Goal: Find specific page/section: Find specific page/section

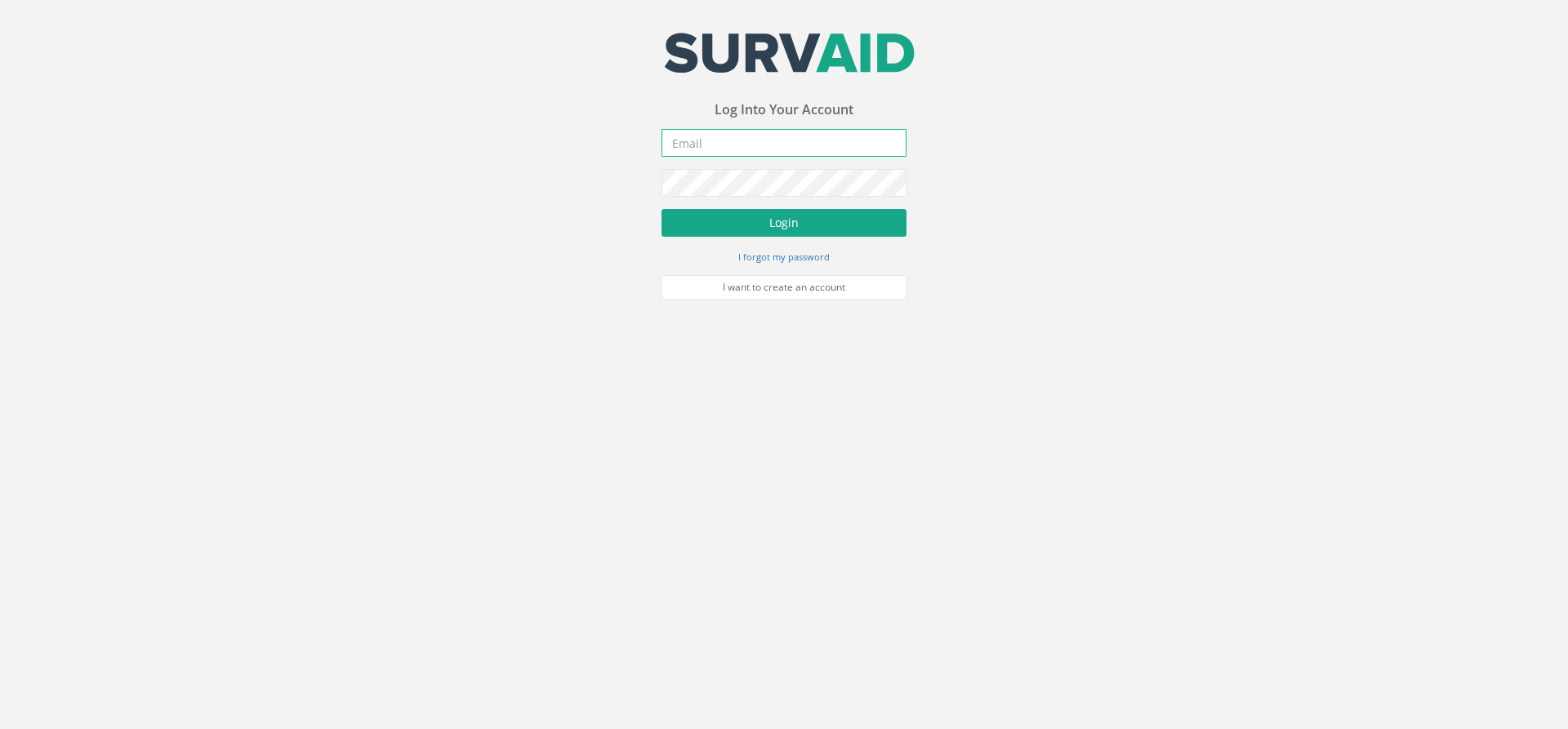
type input "[PERSON_NAME][EMAIL_ADDRESS][PERSON_NAME][DOMAIN_NAME]"
click at [697, 222] on button "Login" at bounding box center [784, 223] width 245 height 28
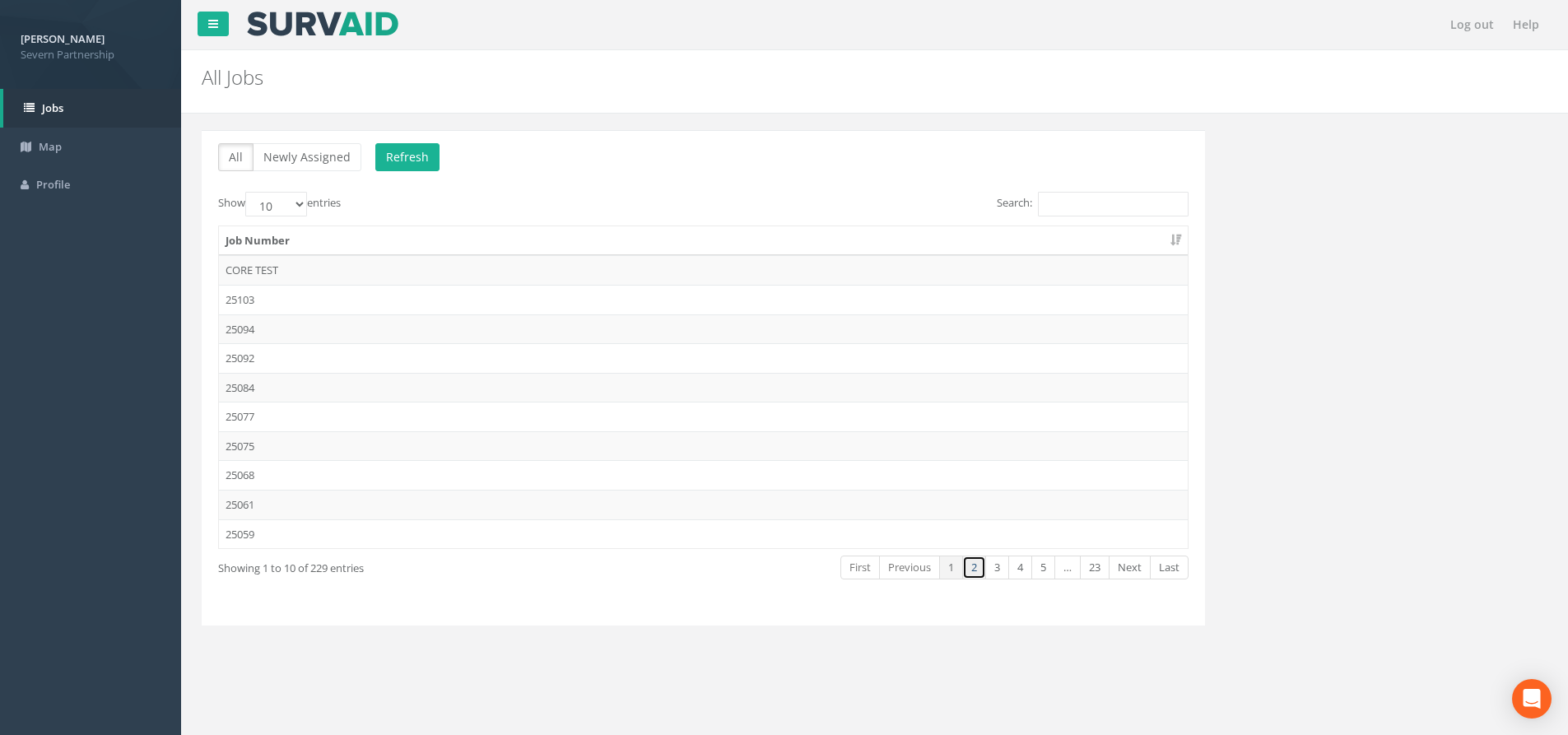
click at [964, 572] on link "2" at bounding box center [974, 568] width 24 height 24
click at [268, 358] on td "25047" at bounding box center [703, 358] width 968 height 29
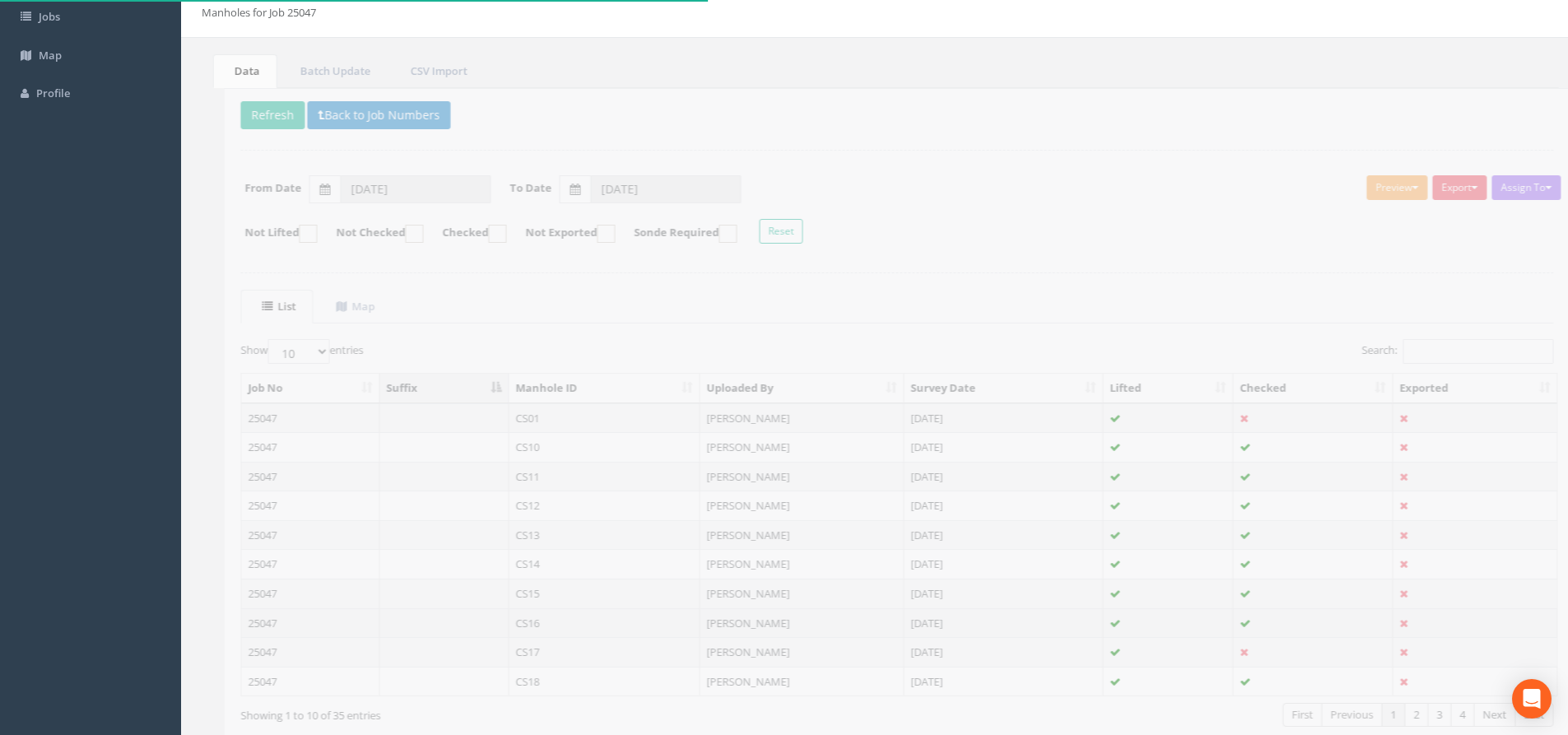
scroll to position [183, 0]
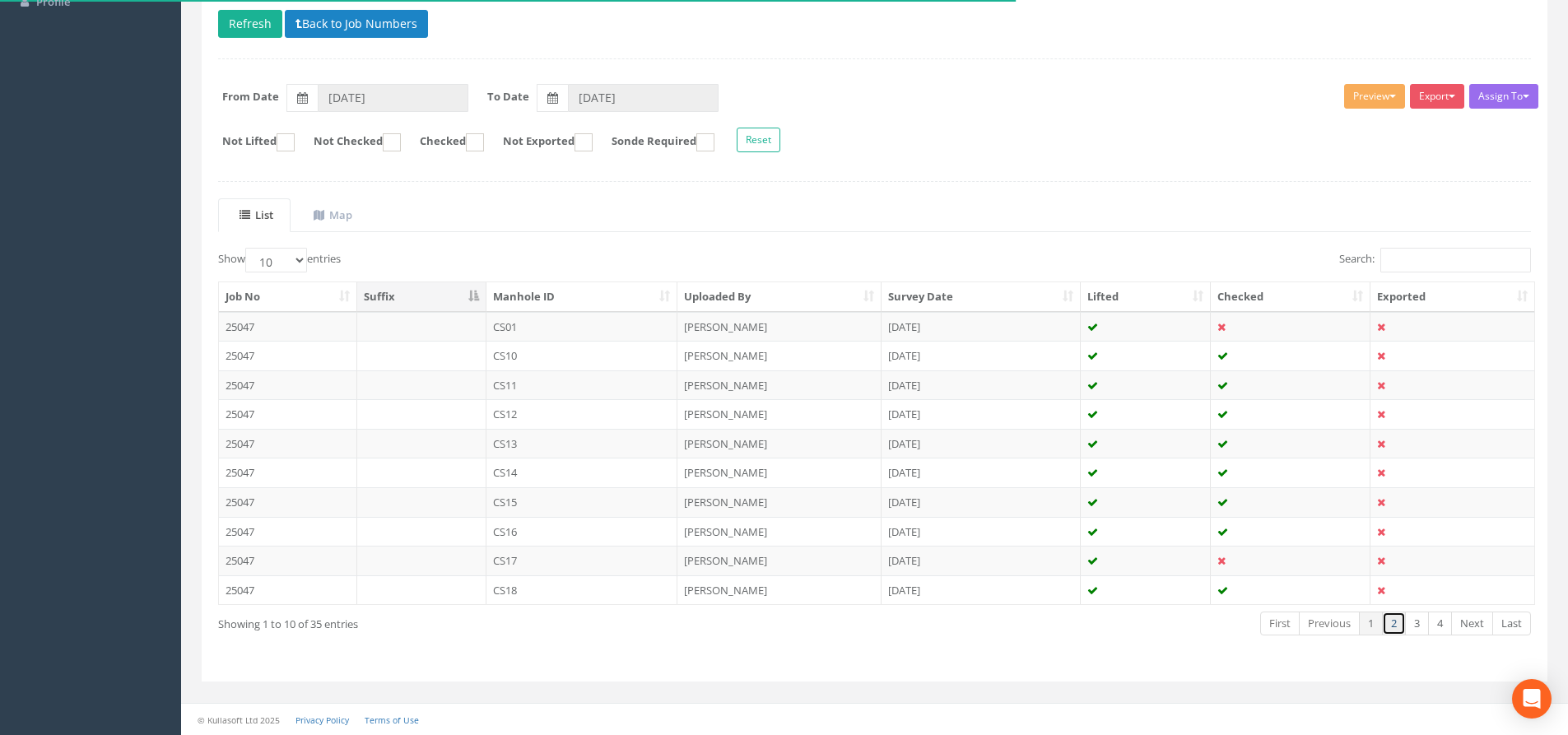
click at [1399, 625] on link "2" at bounding box center [1394, 624] width 24 height 24
click at [1413, 625] on link "3" at bounding box center [1416, 624] width 24 height 24
click at [1436, 625] on link "4" at bounding box center [1439, 624] width 24 height 24
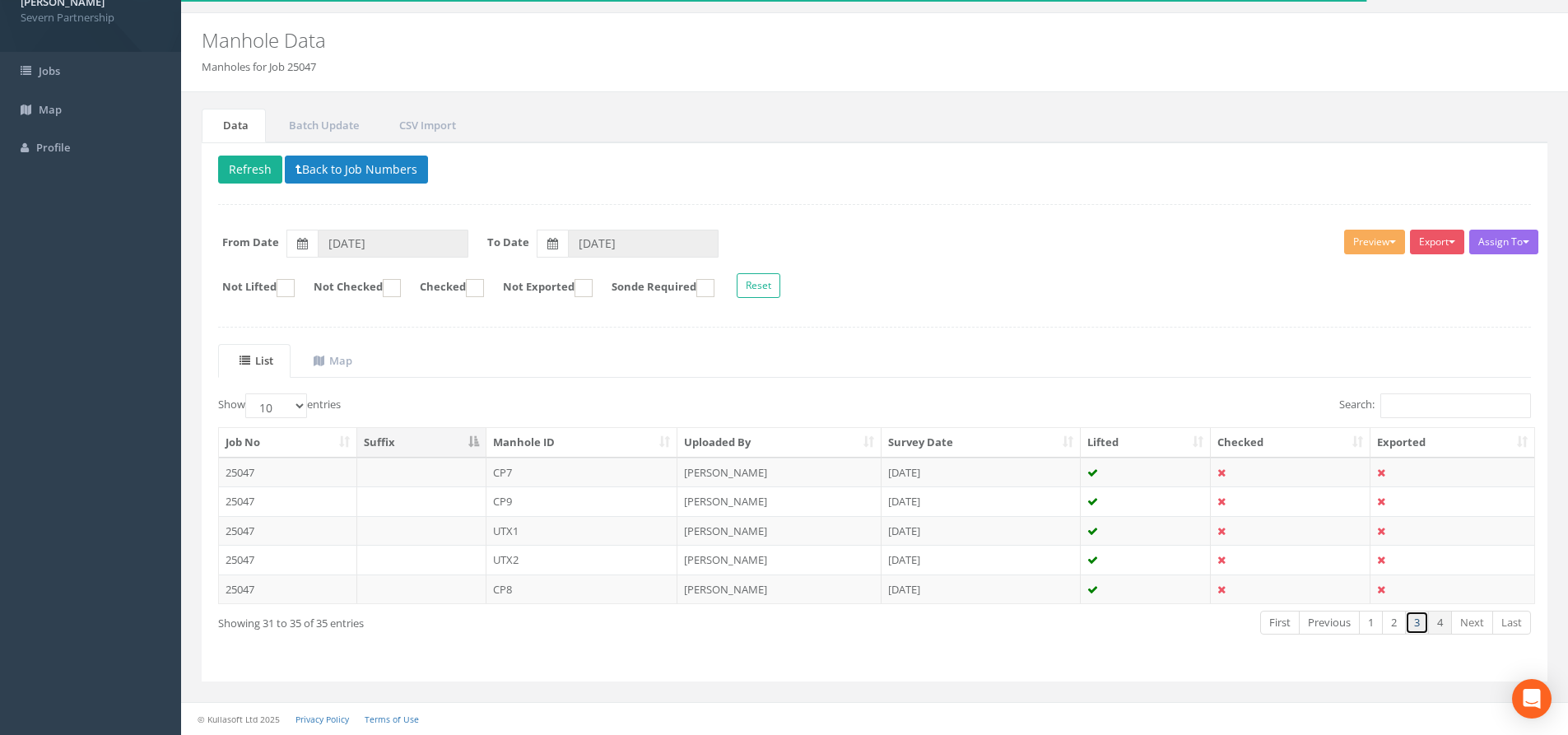
click at [1418, 626] on link "3" at bounding box center [1416, 623] width 24 height 24
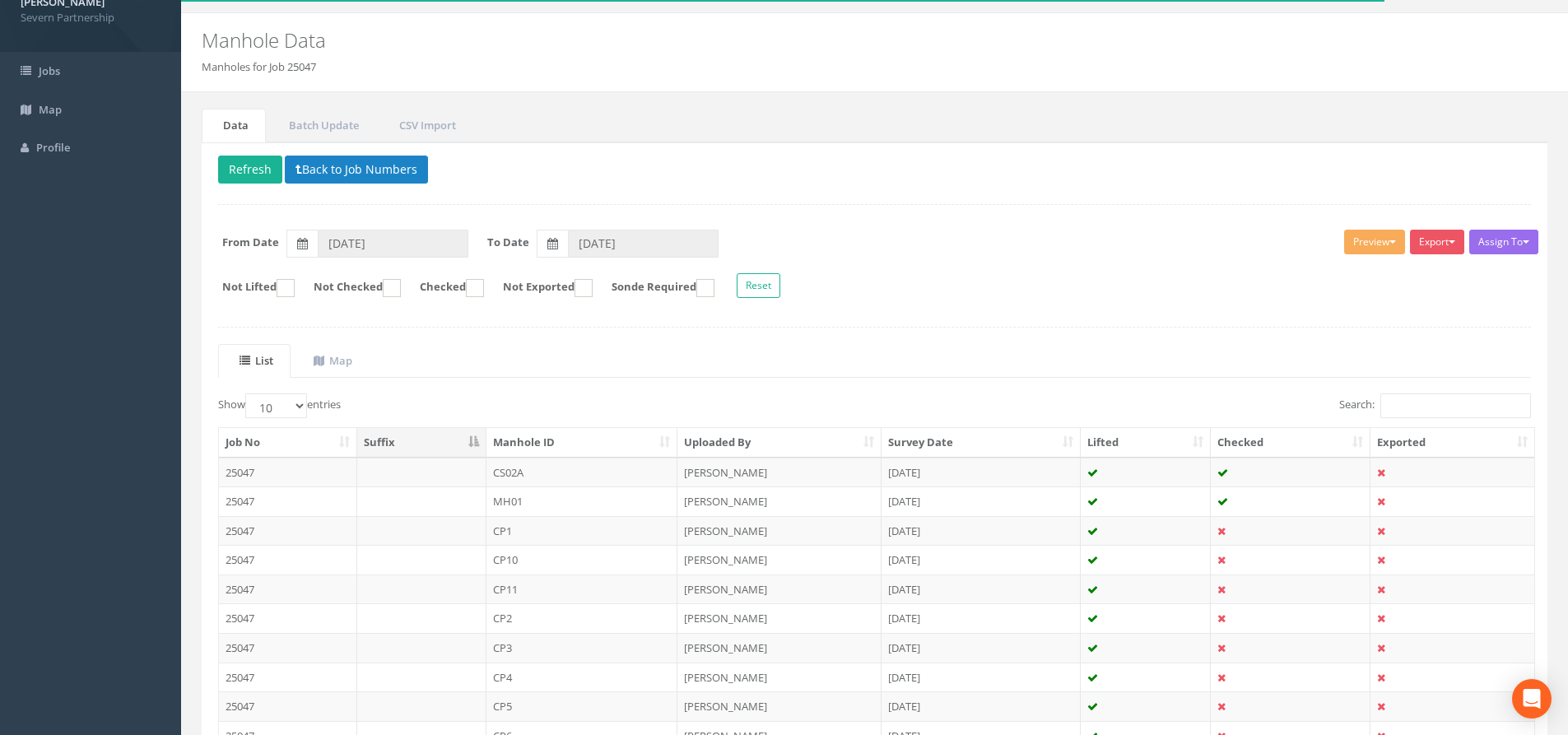
scroll to position [183, 0]
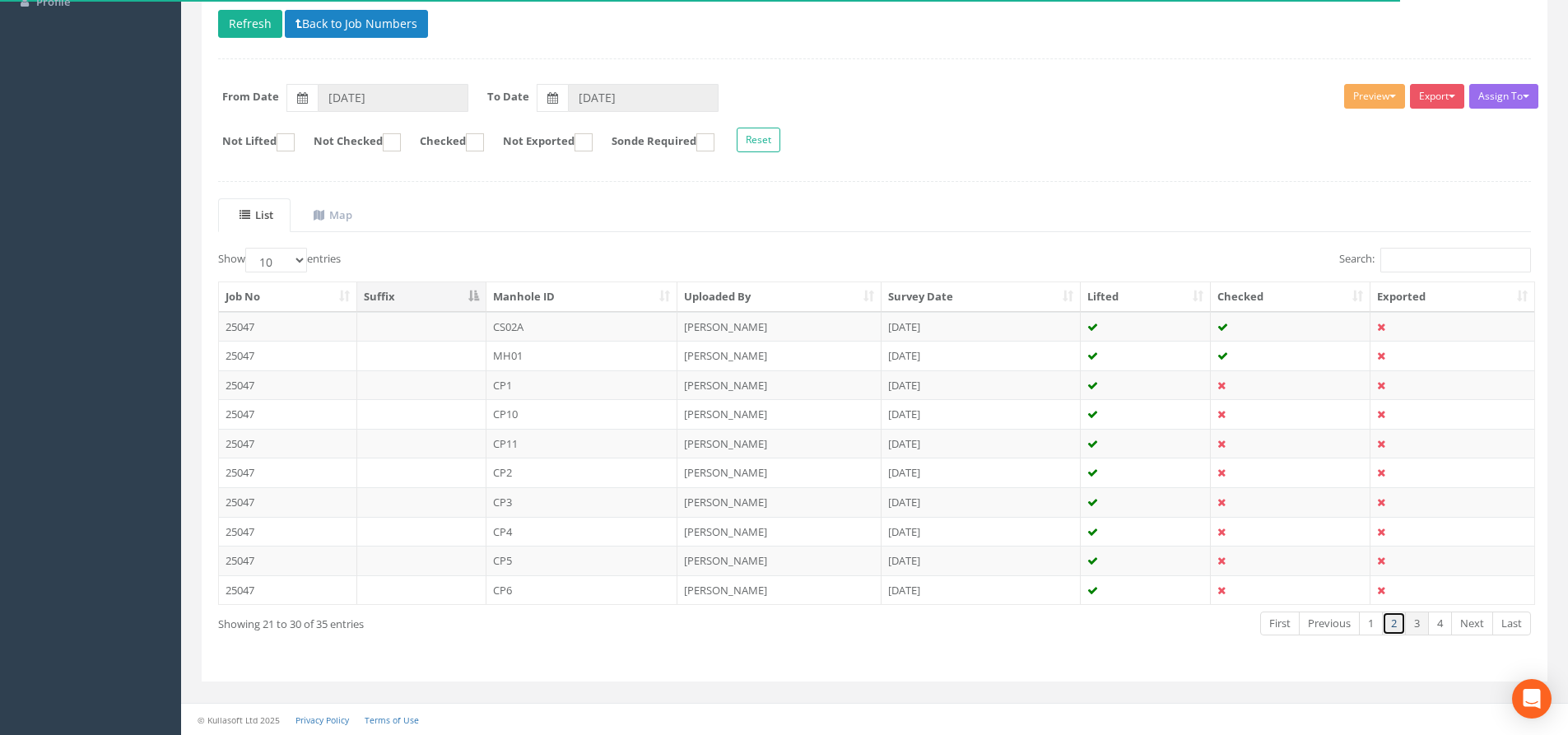
click at [1395, 626] on link "2" at bounding box center [1394, 624] width 24 height 24
click at [1370, 626] on link "1" at bounding box center [1371, 624] width 24 height 24
click at [1401, 624] on link "2" at bounding box center [1394, 624] width 24 height 24
click at [1414, 625] on link "3" at bounding box center [1416, 624] width 24 height 24
click at [1432, 628] on link "4" at bounding box center [1439, 624] width 24 height 24
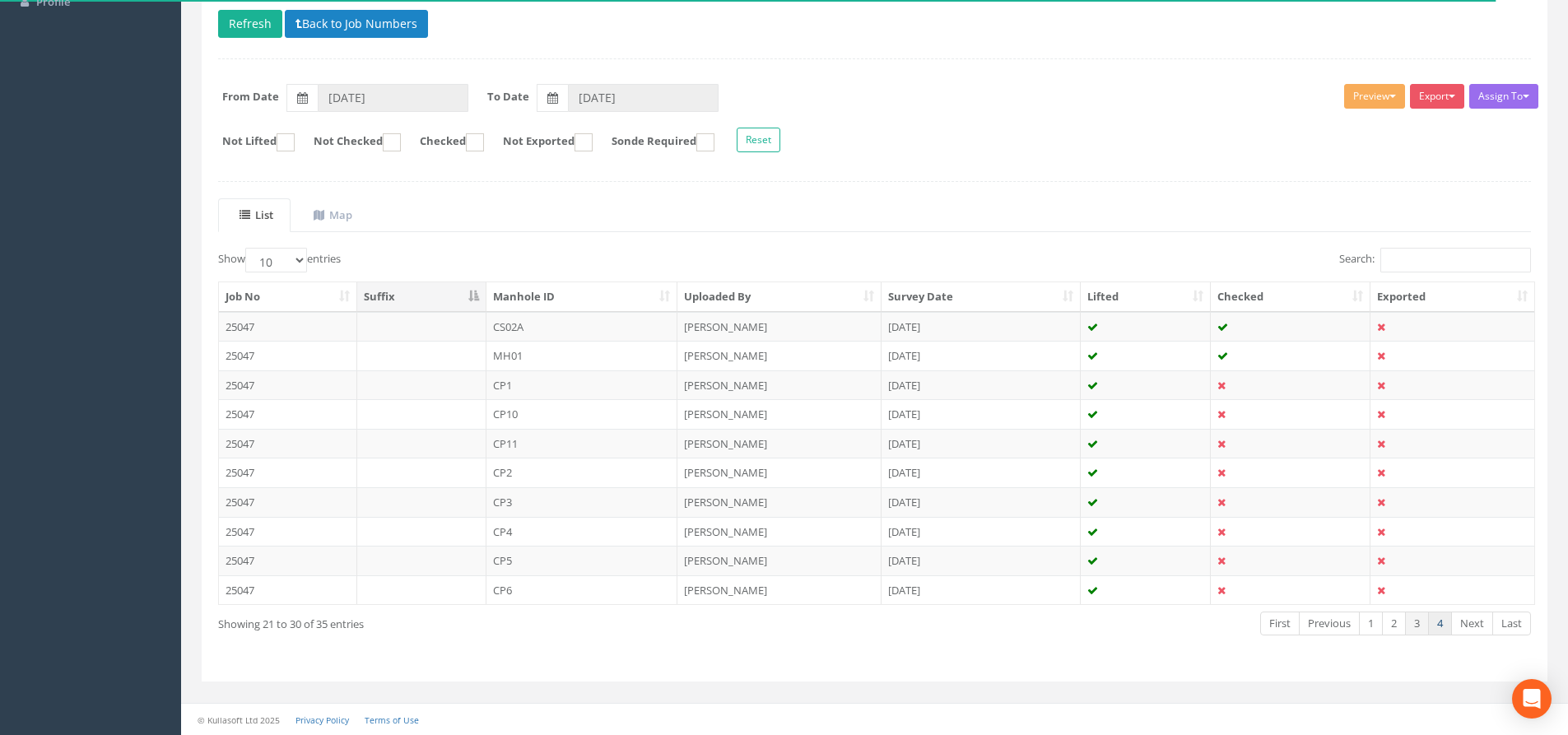
scroll to position [37, 0]
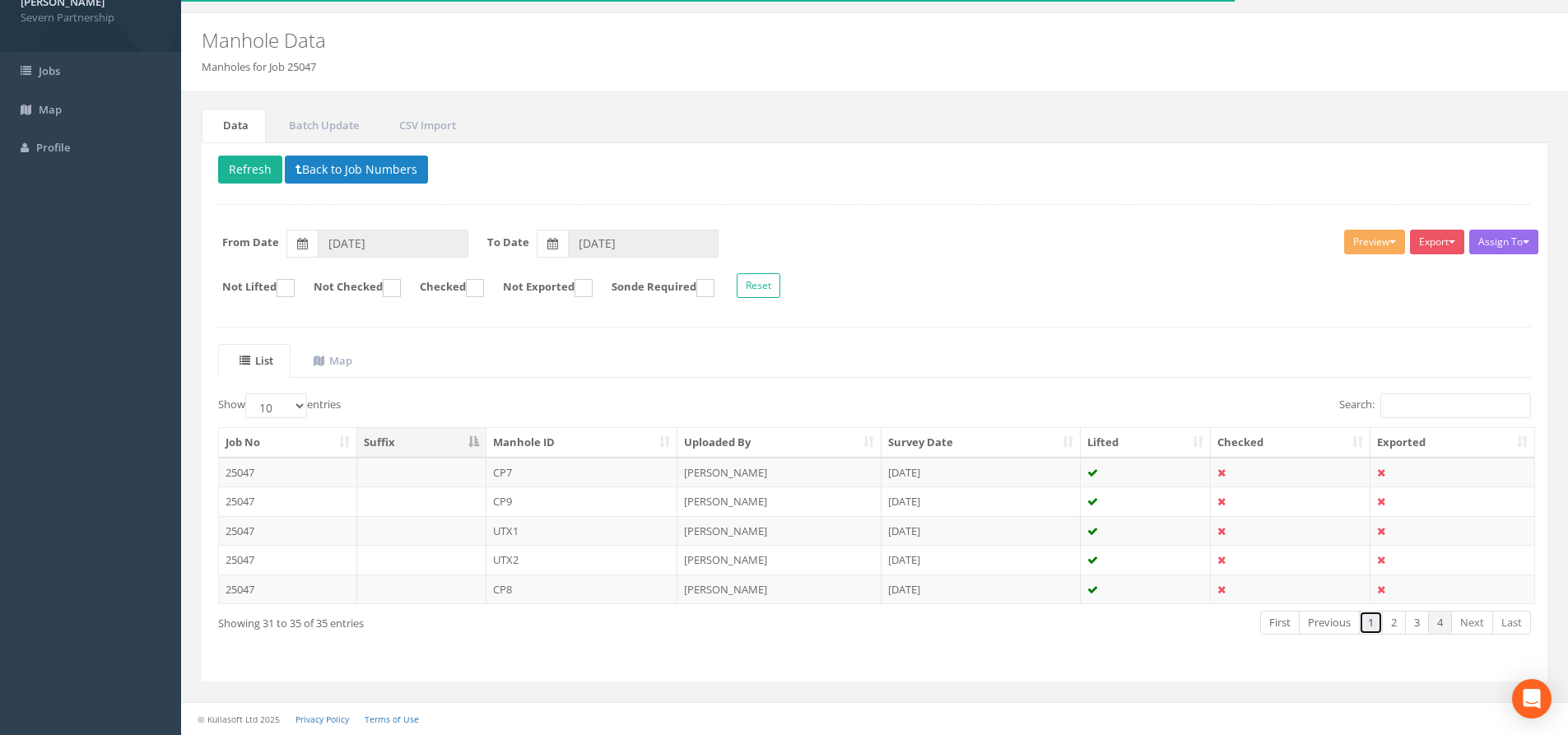
click at [1372, 625] on link "1" at bounding box center [1371, 623] width 24 height 24
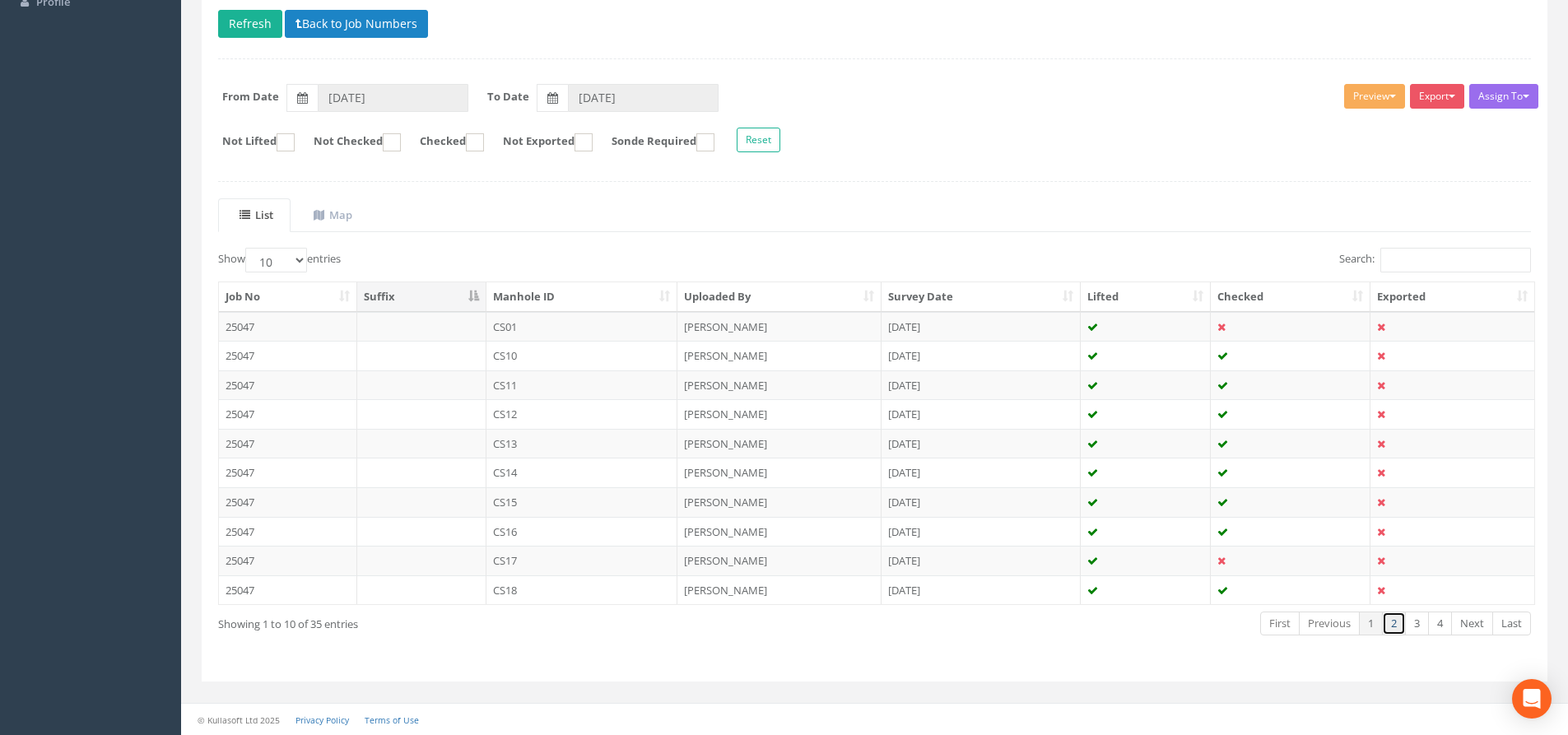
click at [1393, 625] on link "2" at bounding box center [1394, 624] width 24 height 24
click at [1412, 632] on link "3" at bounding box center [1416, 624] width 24 height 24
click at [1368, 625] on link "1" at bounding box center [1371, 624] width 24 height 24
